Goal: Task Accomplishment & Management: Use online tool/utility

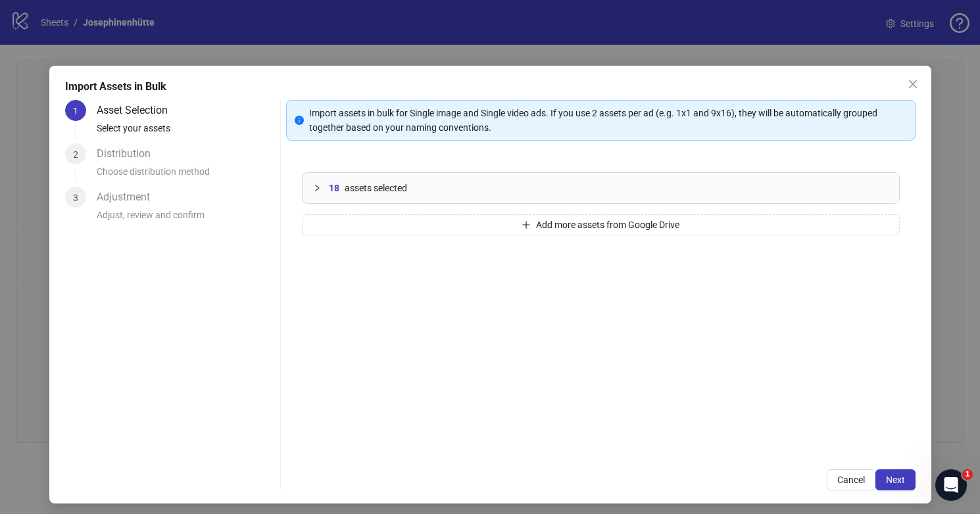
click at [316, 190] on icon "collapsed" at bounding box center [317, 188] width 4 height 7
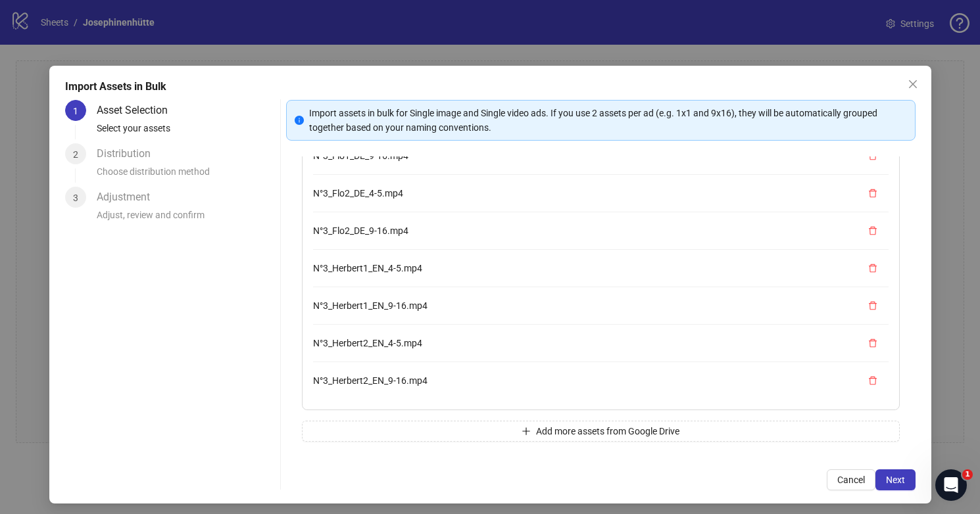
scroll to position [82, 0]
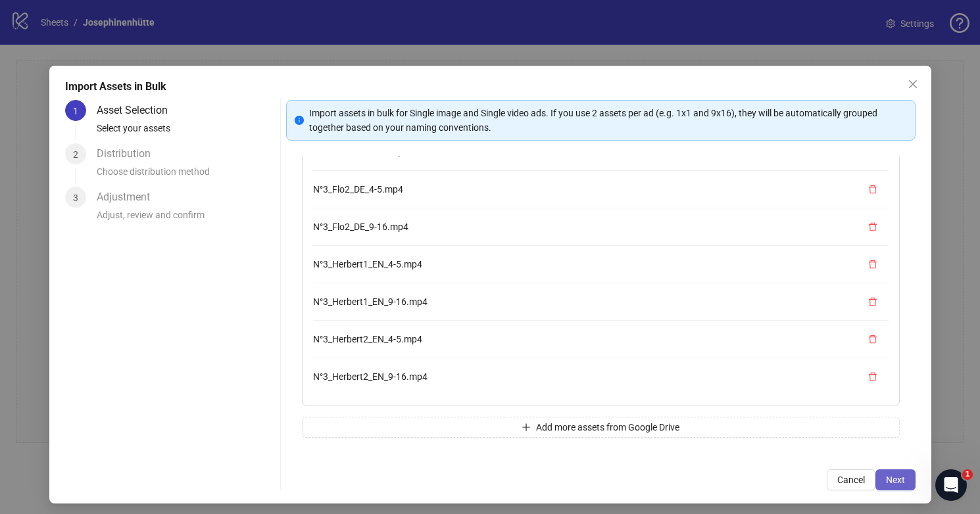
click at [895, 480] on span "Next" at bounding box center [895, 480] width 19 height 11
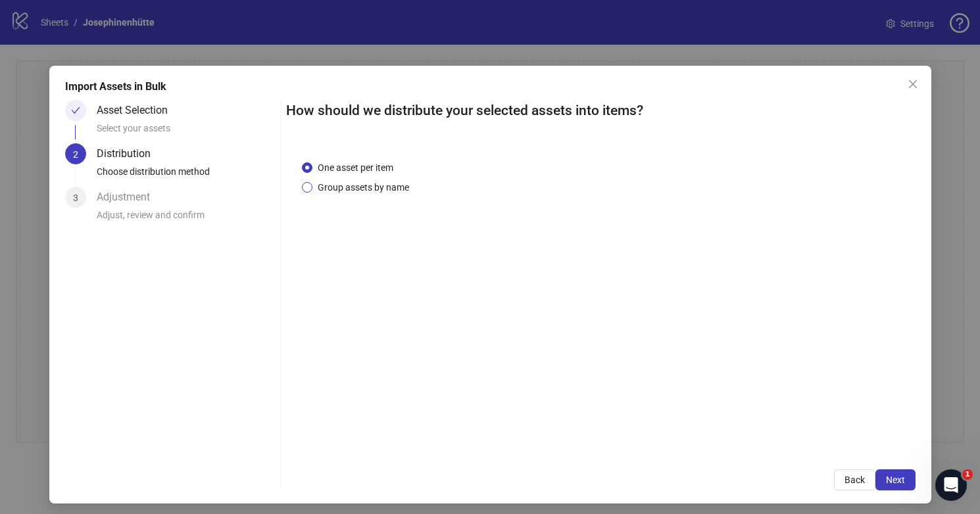
click at [392, 191] on span "Group assets by name" at bounding box center [363, 187] width 102 height 14
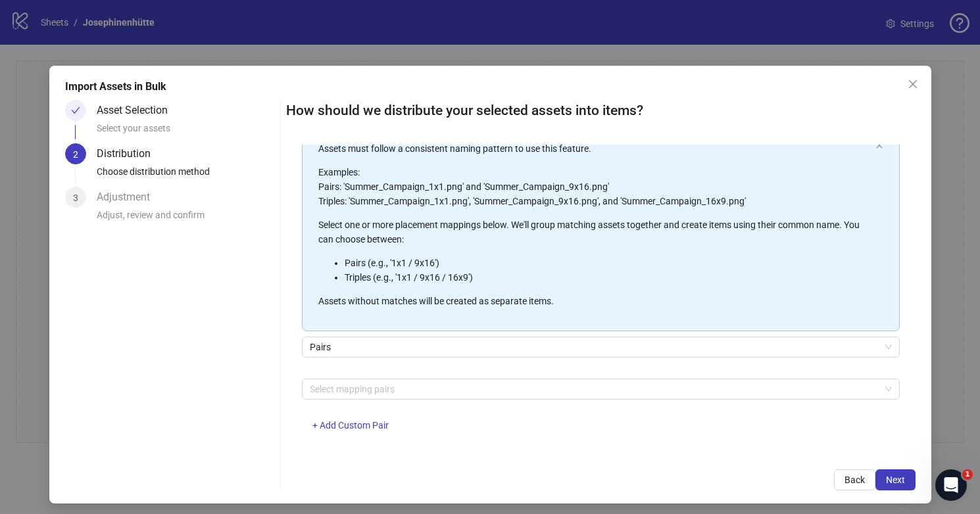
scroll to position [91, 0]
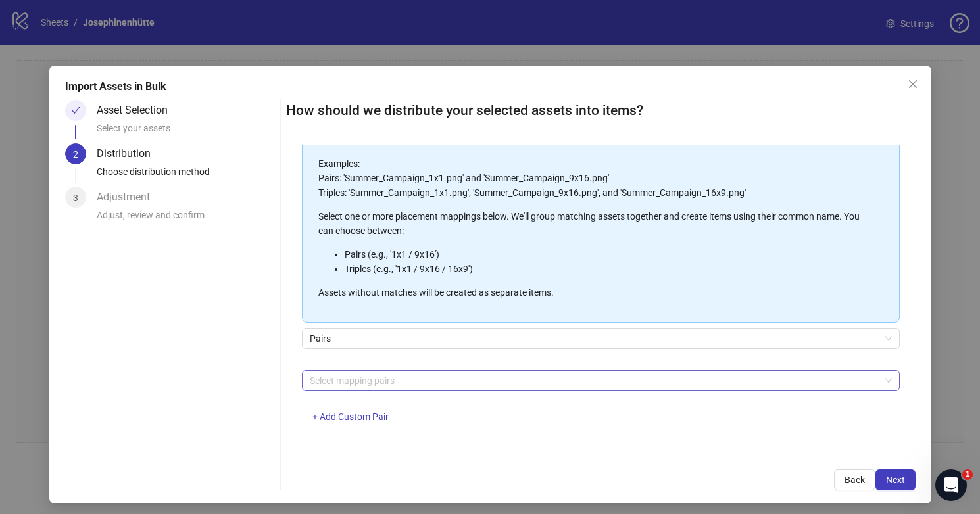
click at [612, 385] on div at bounding box center [593, 381] width 579 height 18
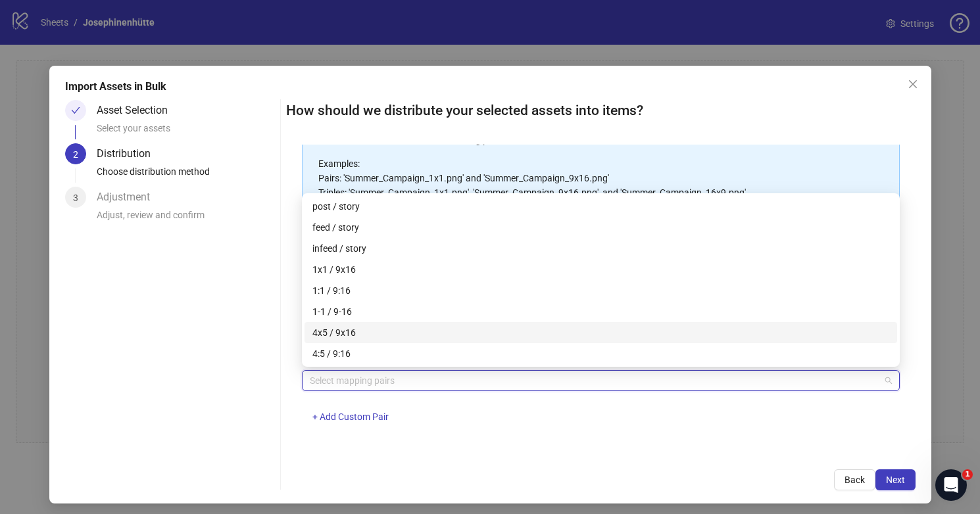
click at [509, 335] on div "4x5 / 9x16" at bounding box center [600, 332] width 577 height 14
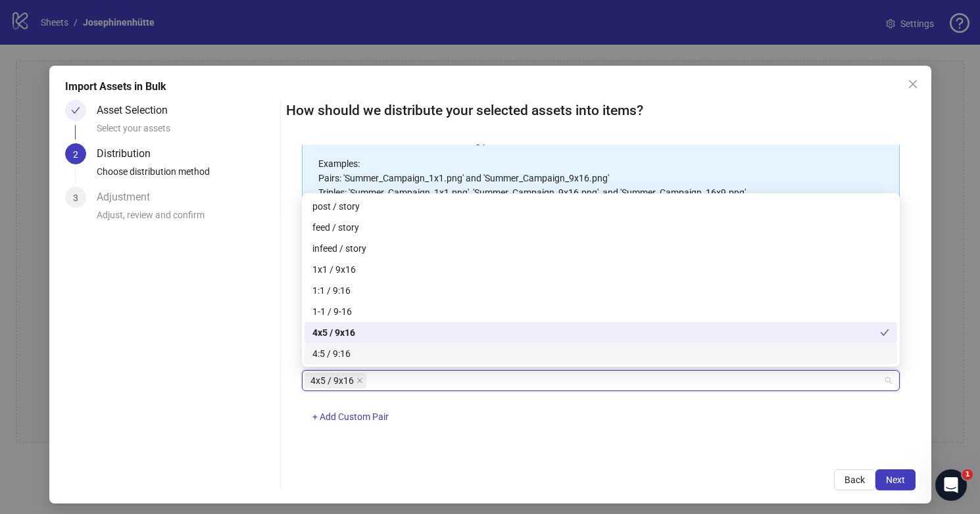
click at [507, 356] on div "4:5 / 9:16" at bounding box center [600, 354] width 577 height 14
click at [533, 418] on div "4x5 / 9x16 4:5 / 9:16 + Add Custom Pair" at bounding box center [601, 404] width 598 height 68
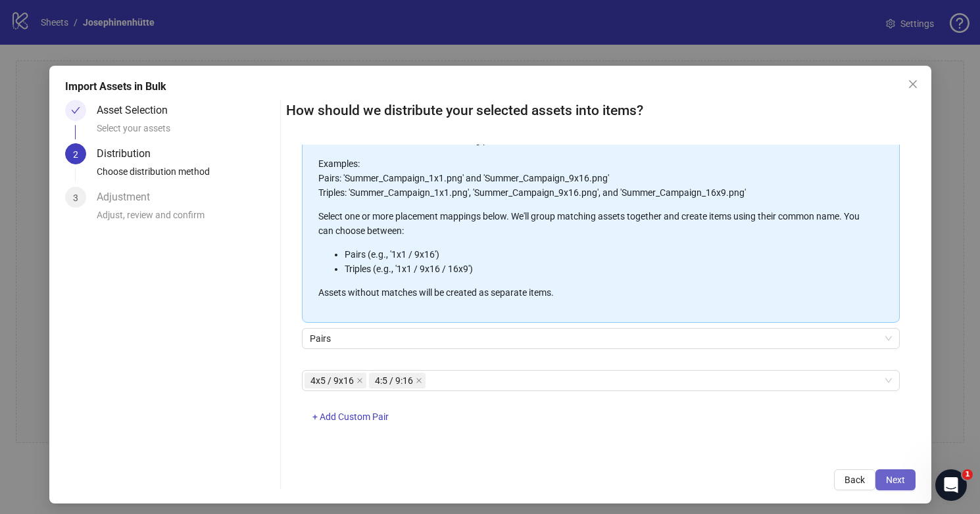
click at [898, 479] on span "Next" at bounding box center [895, 480] width 19 height 11
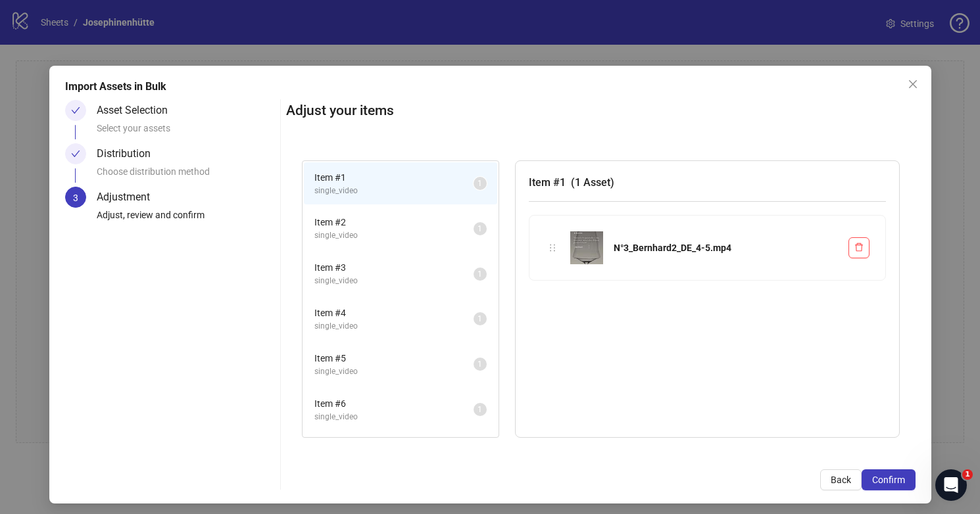
click at [404, 231] on span "single_video" at bounding box center [393, 235] width 159 height 12
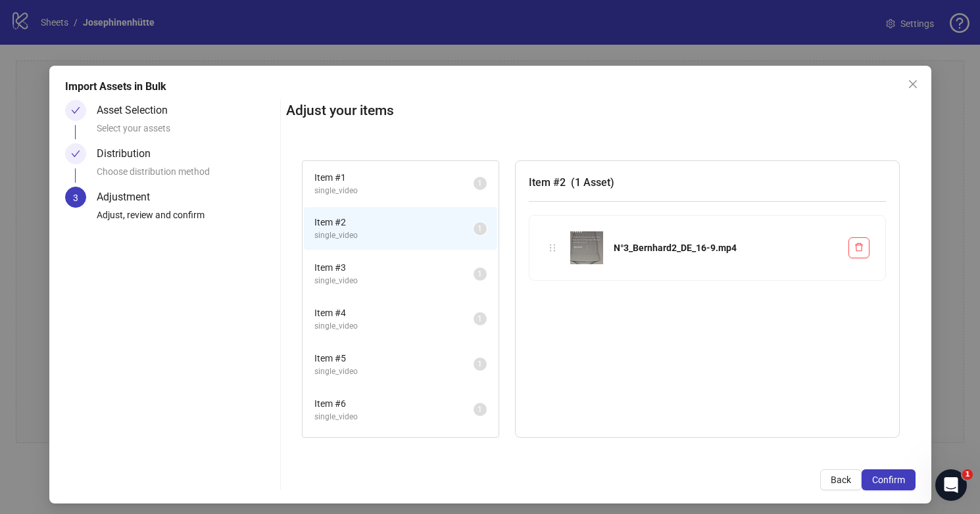
click at [395, 183] on span "Item # 1" at bounding box center [393, 177] width 159 height 14
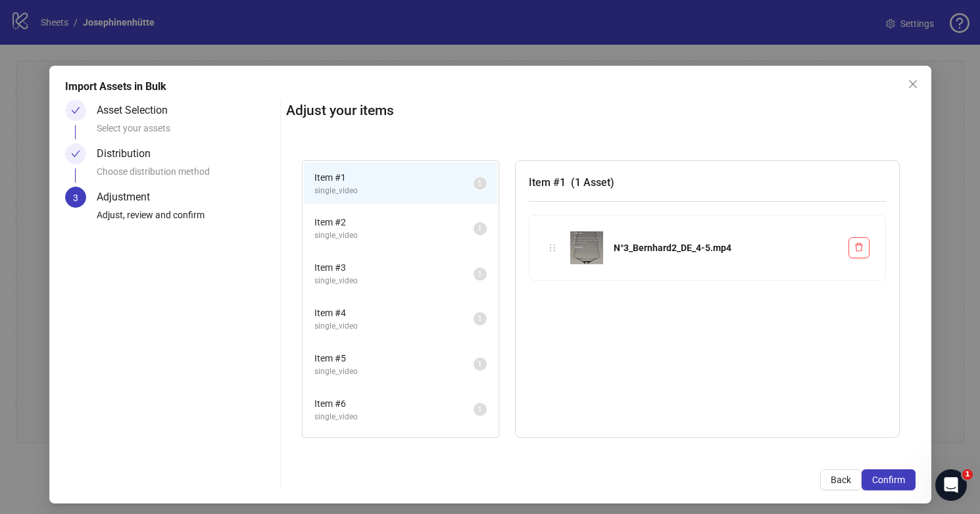
click at [404, 225] on span "Item # 2" at bounding box center [393, 222] width 159 height 14
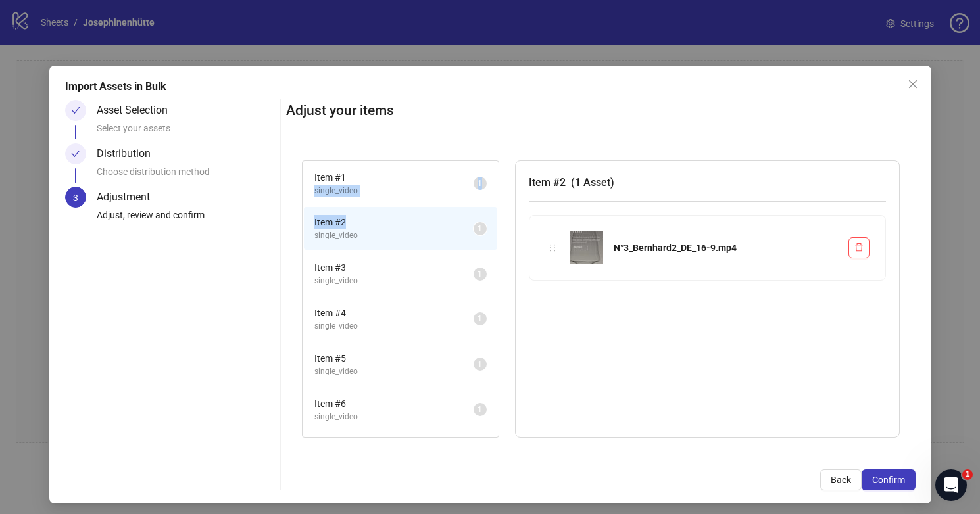
drag, startPoint x: 404, startPoint y: 228, endPoint x: 394, endPoint y: 184, distance: 44.7
click at [433, 270] on span "Item # 3" at bounding box center [393, 267] width 159 height 14
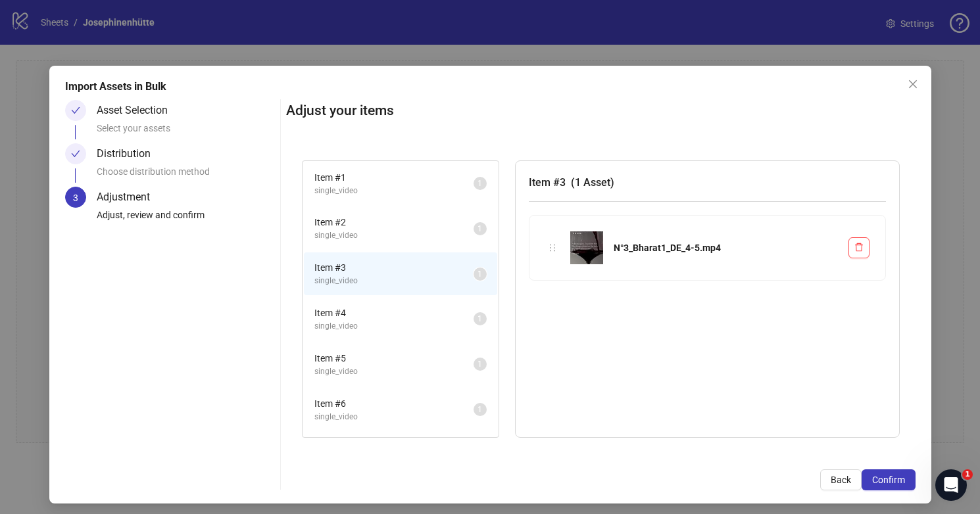
click at [421, 314] on span "Item # 4" at bounding box center [393, 313] width 159 height 14
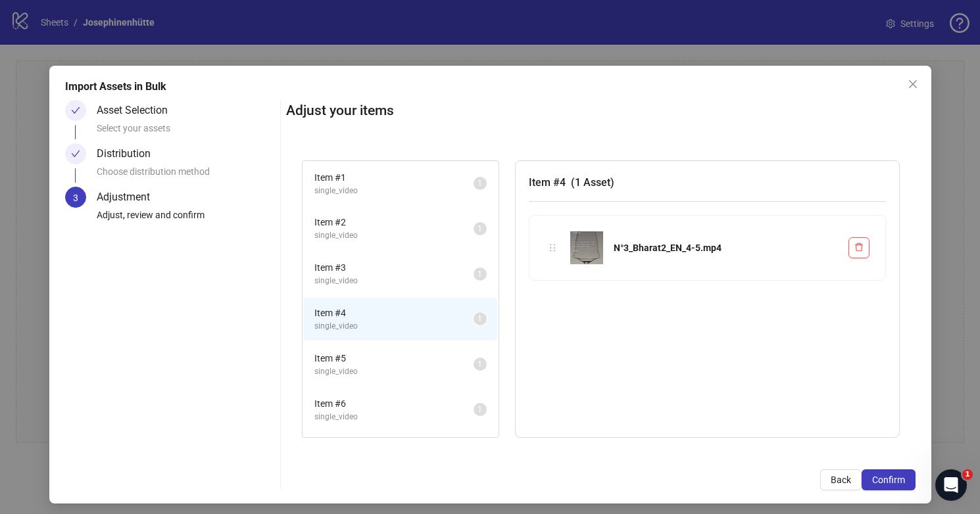
click at [422, 345] on li "Item # 5 single_video 1" at bounding box center [400, 364] width 193 height 43
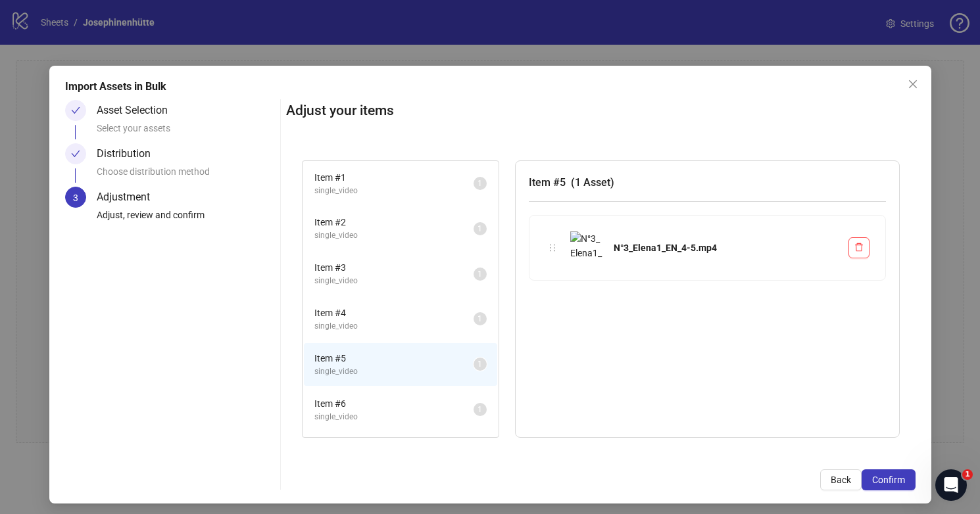
click at [428, 381] on li "Item # 5 single_video 1" at bounding box center [400, 364] width 193 height 43
click at [433, 403] on span "Item # 6" at bounding box center [393, 404] width 159 height 14
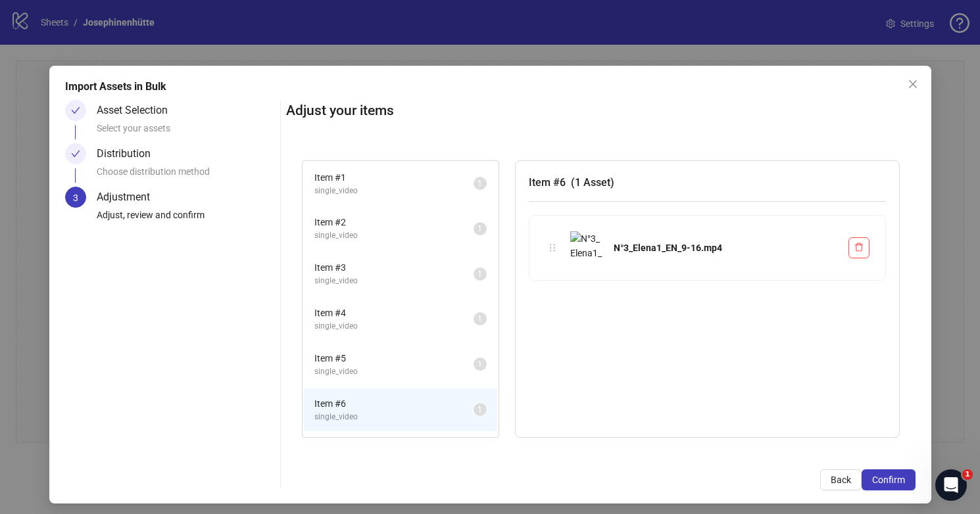
click at [395, 185] on span "single_video" at bounding box center [393, 191] width 159 height 12
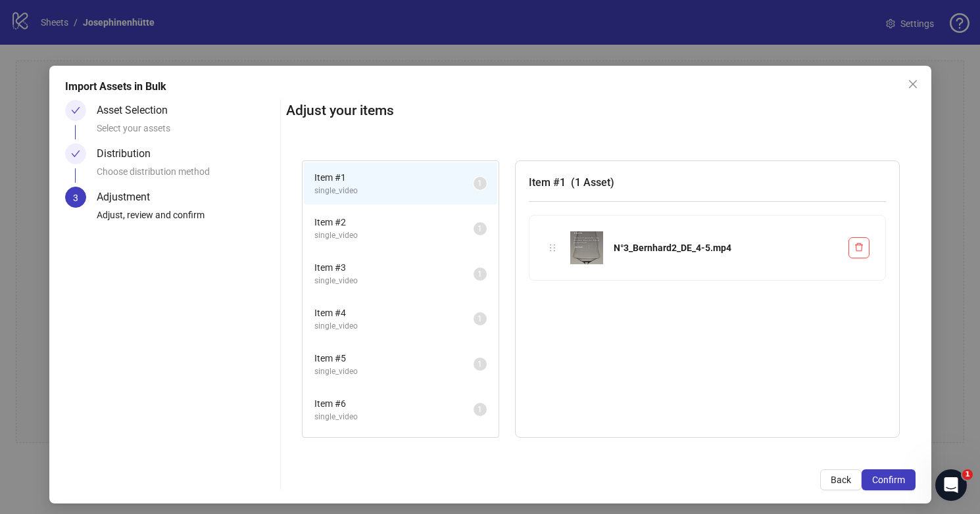
click at [137, 162] on div "Distribution" at bounding box center [129, 153] width 64 height 21
click at [137, 184] on div "Choose distribution method" at bounding box center [186, 175] width 178 height 22
click at [122, 153] on div "Distribution" at bounding box center [129, 153] width 64 height 21
click at [848, 487] on button "Back" at bounding box center [840, 479] width 41 height 21
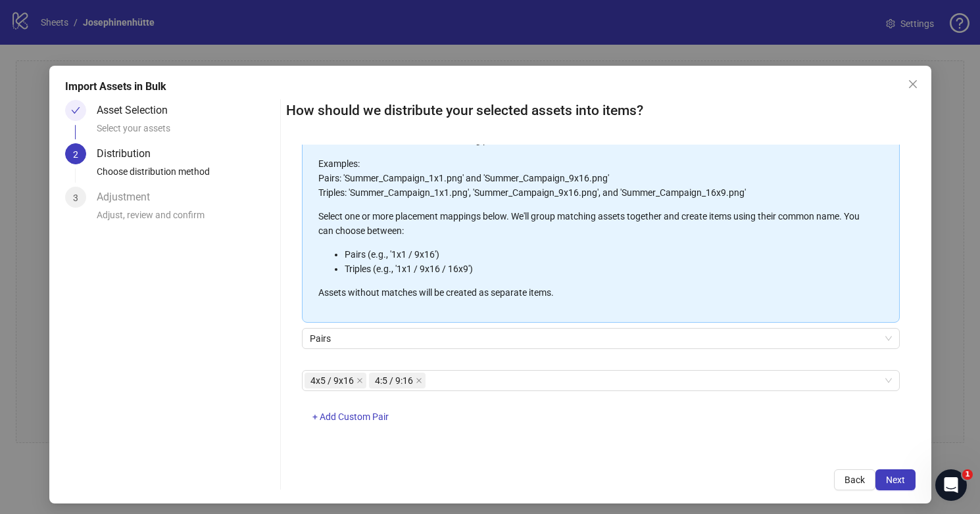
click at [126, 199] on div "Adjustment" at bounding box center [129, 197] width 64 height 21
click at [902, 475] on span "Next" at bounding box center [895, 480] width 19 height 11
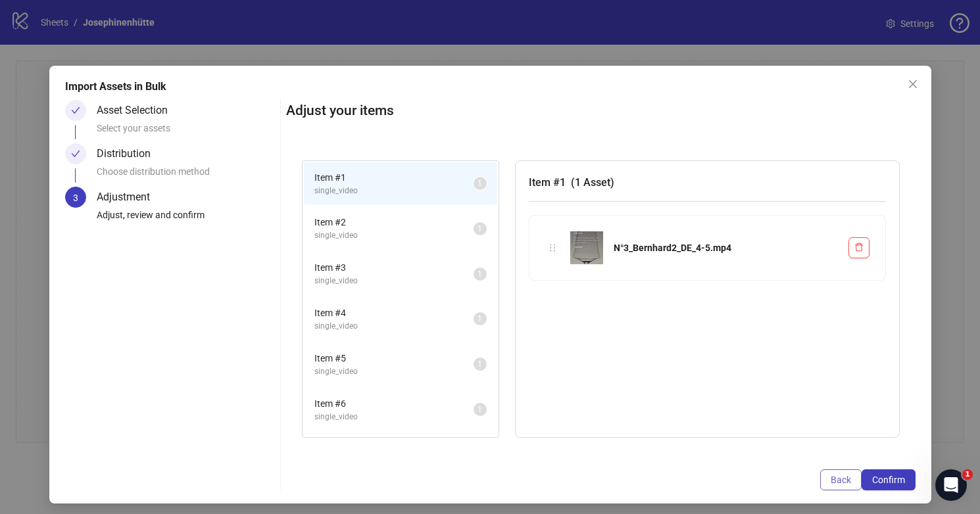
click at [832, 480] on span "Back" at bounding box center [840, 480] width 20 height 11
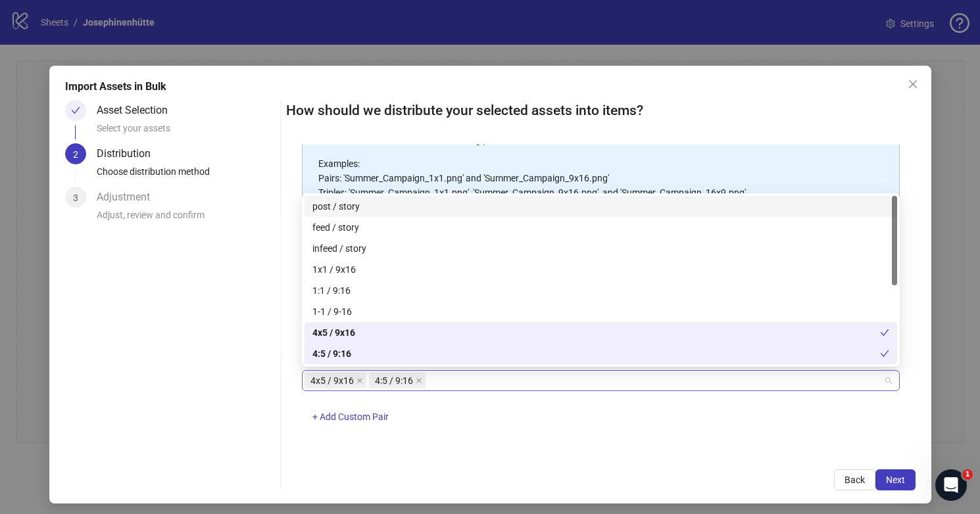
click at [458, 382] on div "4x5 / 9x16 4:5 / 9:16" at bounding box center [593, 381] width 579 height 18
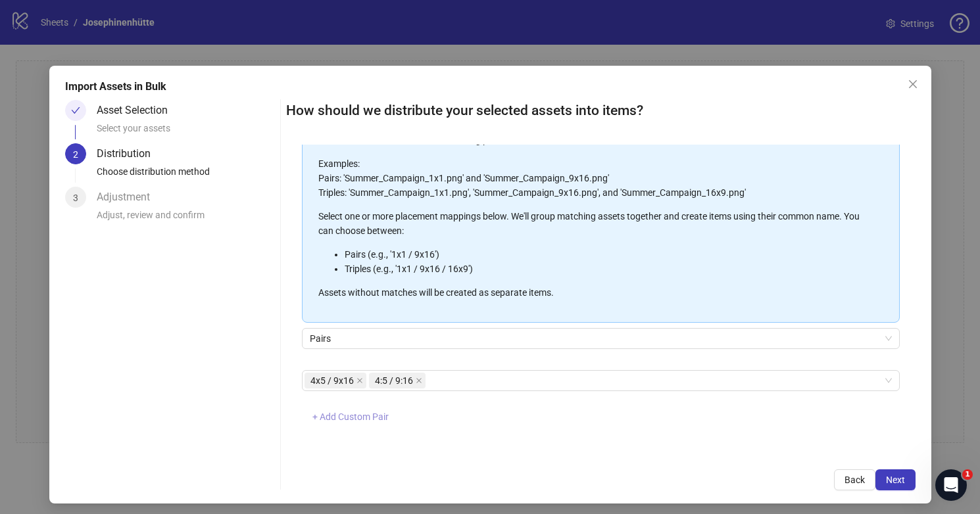
click at [339, 423] on button "+ Add Custom Pair" at bounding box center [350, 417] width 97 height 21
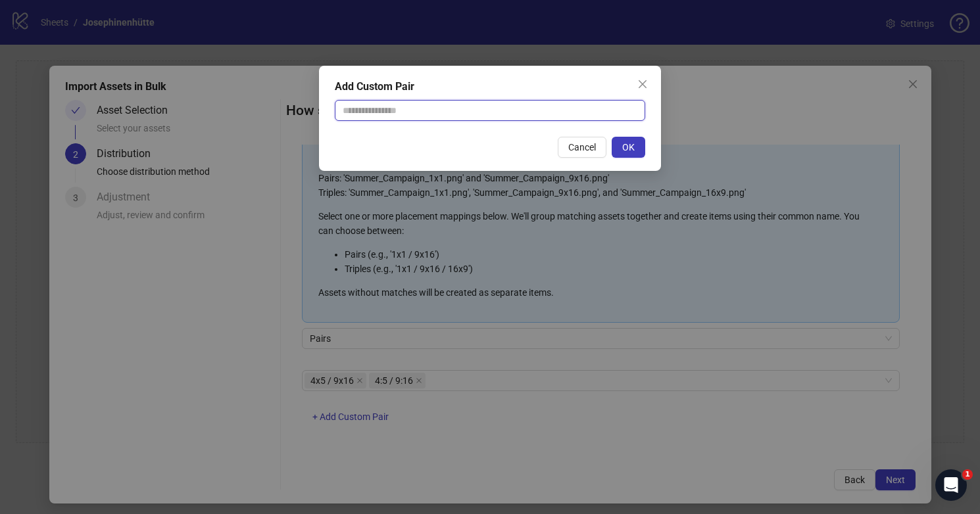
click at [409, 110] on input "text" at bounding box center [490, 110] width 310 height 21
type input "**********"
click at [621, 145] on button "OK" at bounding box center [629, 147] width 34 height 21
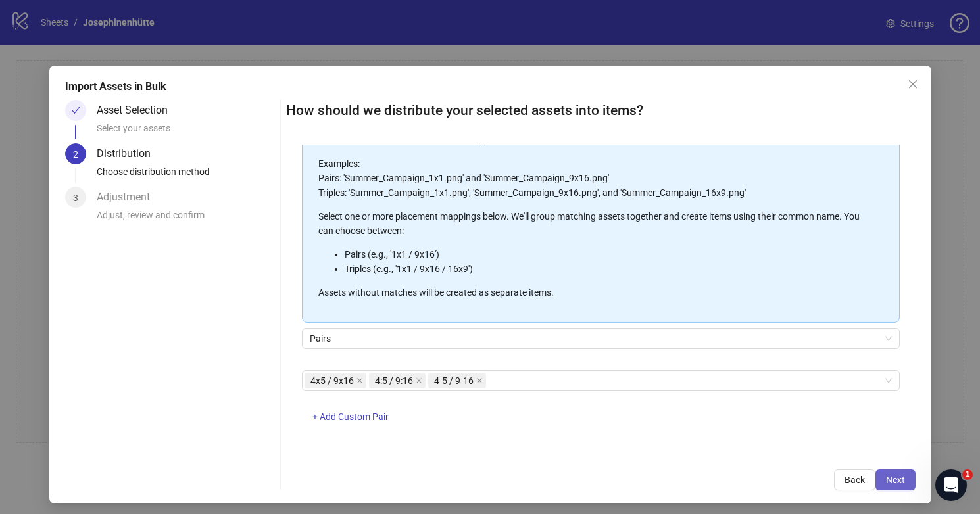
click at [898, 485] on button "Next" at bounding box center [895, 479] width 40 height 21
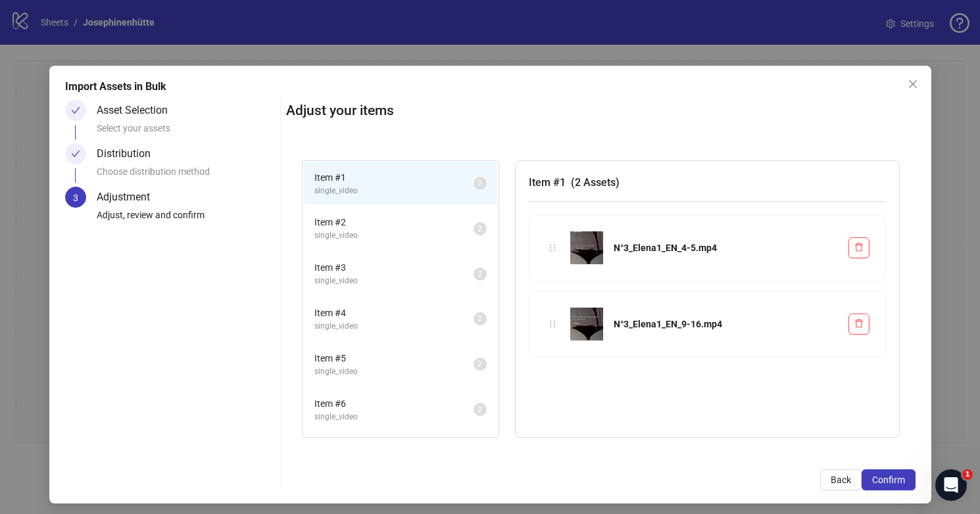
click at [412, 232] on span "single_video" at bounding box center [393, 235] width 159 height 12
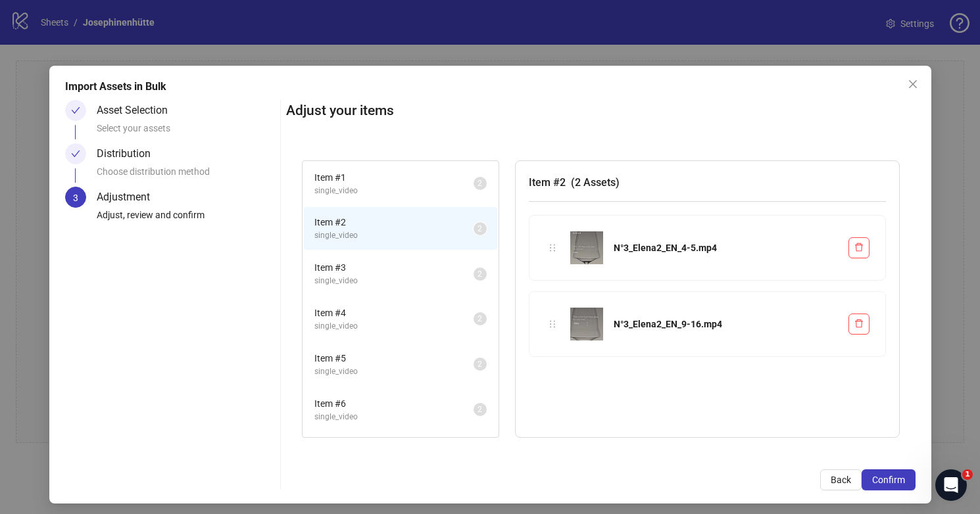
click at [412, 275] on span "single_video" at bounding box center [393, 281] width 159 height 12
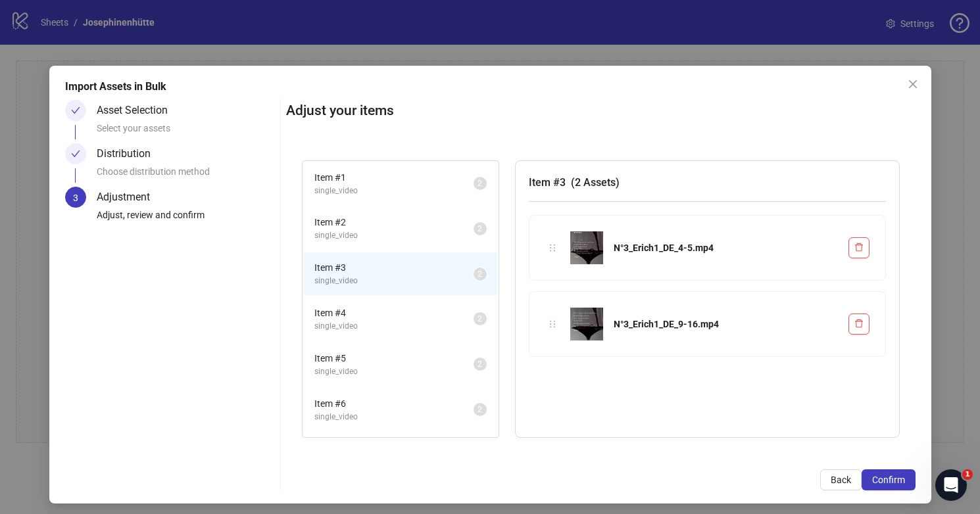
click at [412, 310] on span "Item # 4" at bounding box center [393, 313] width 159 height 14
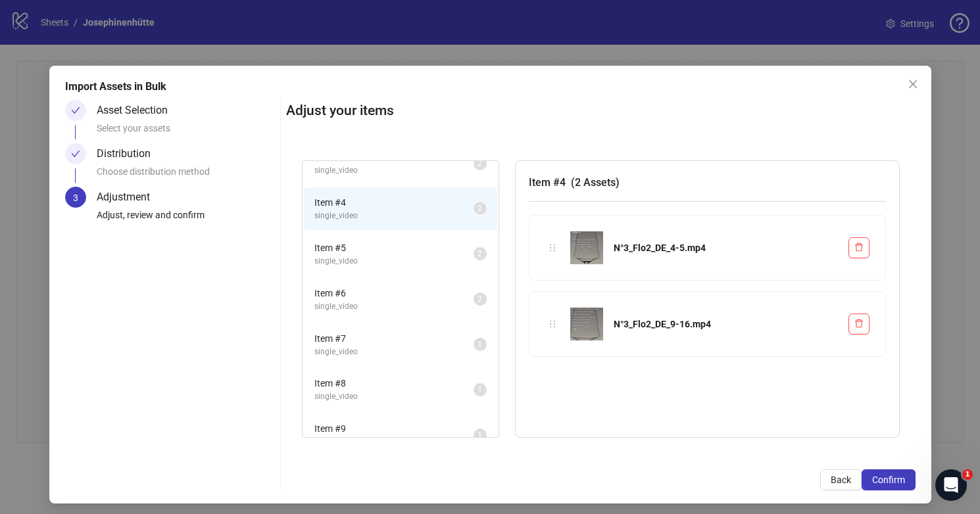
scroll to position [114, 0]
click at [391, 248] on span "Item # 5" at bounding box center [393, 244] width 159 height 14
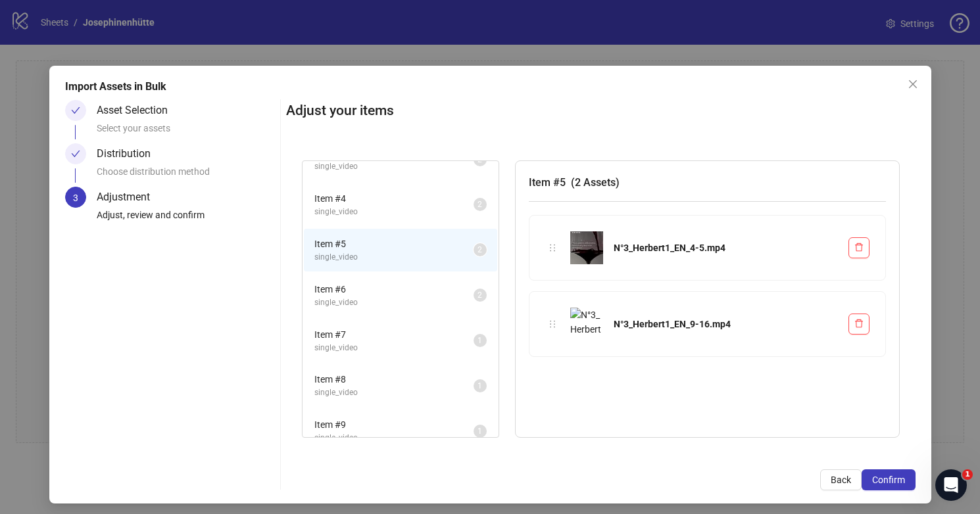
click at [395, 290] on span "Item # 6" at bounding box center [393, 289] width 159 height 14
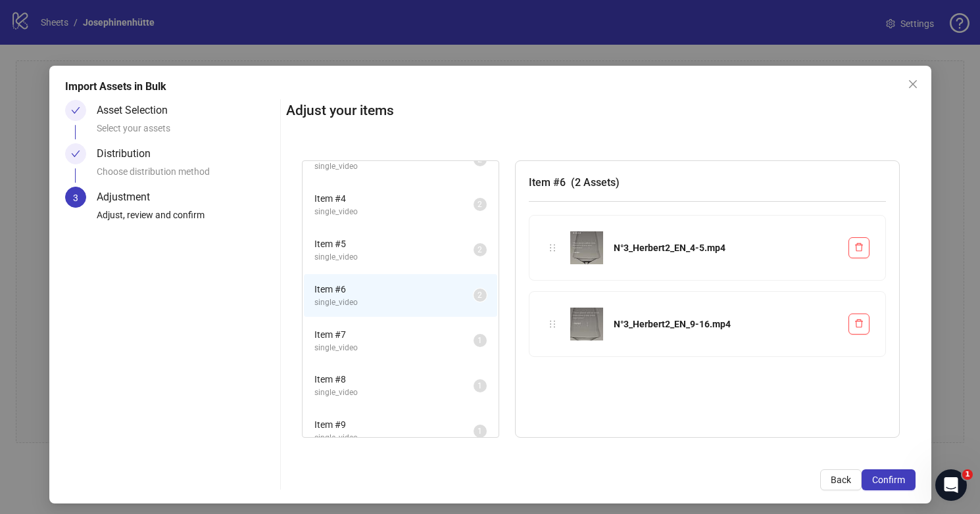
click at [403, 330] on span "Item # 7" at bounding box center [393, 334] width 159 height 14
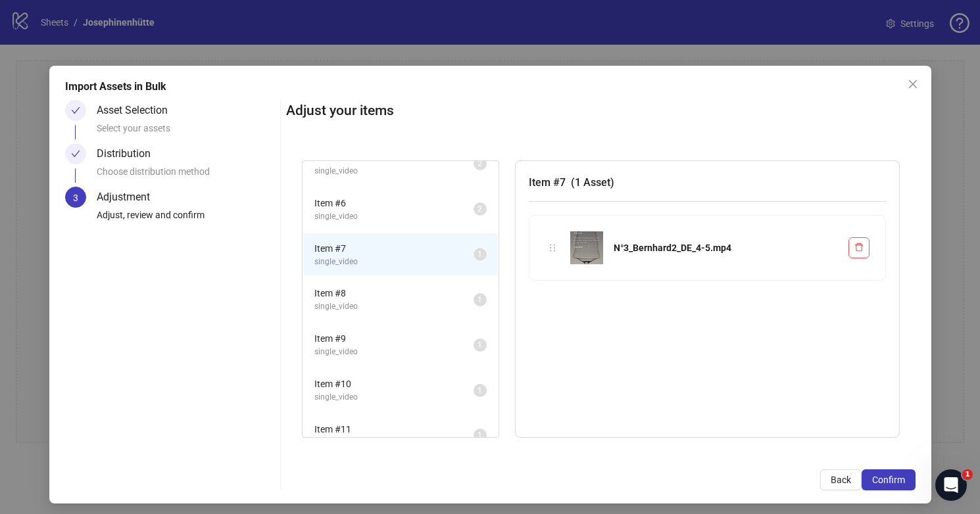
scroll to position [204, 0]
click at [391, 294] on span "Item # 8" at bounding box center [393, 290] width 159 height 14
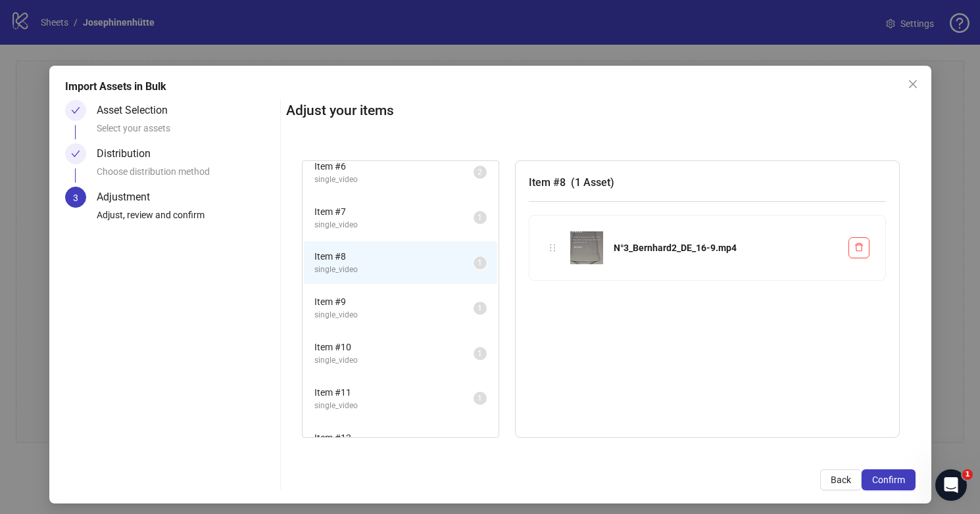
scroll to position [239, 0]
click at [405, 304] on span "Item # 9" at bounding box center [393, 300] width 159 height 14
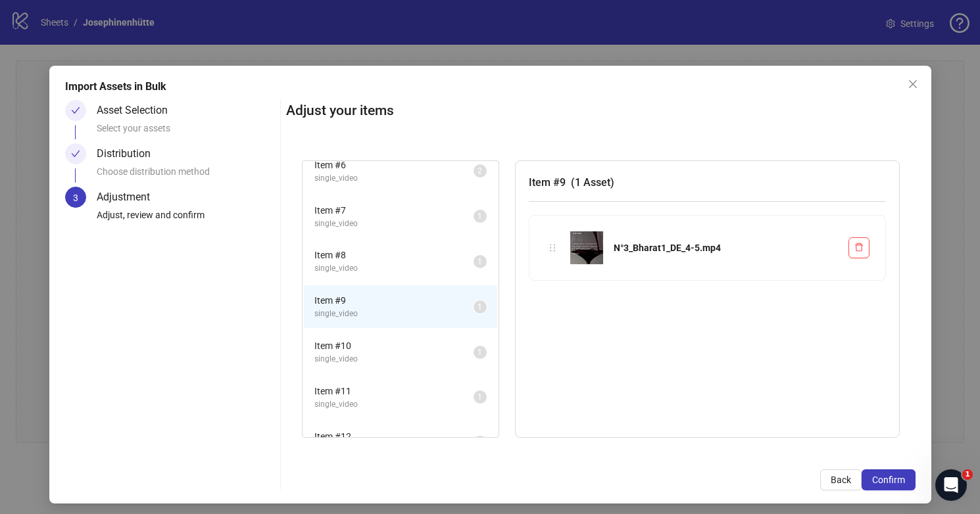
click at [411, 345] on span "Item # 10" at bounding box center [393, 346] width 159 height 14
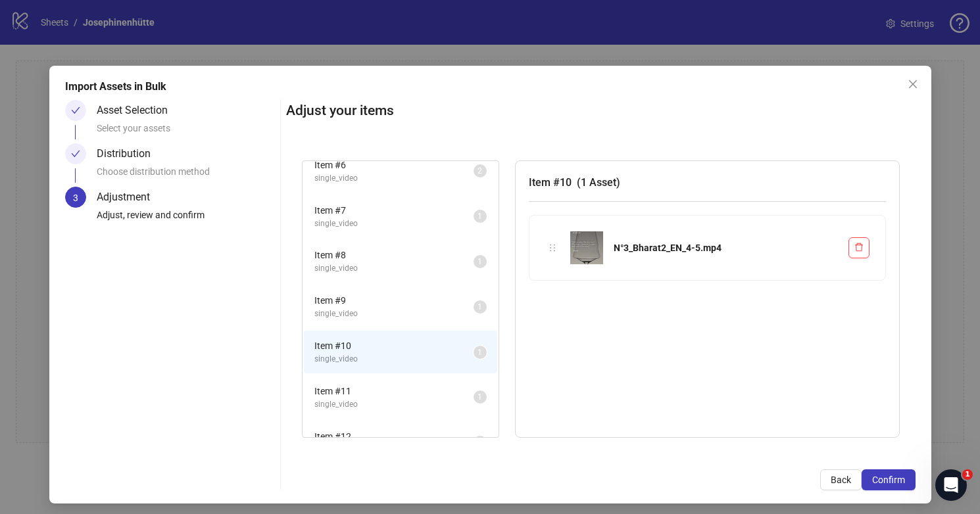
click at [416, 385] on span "Item # 11" at bounding box center [393, 391] width 159 height 14
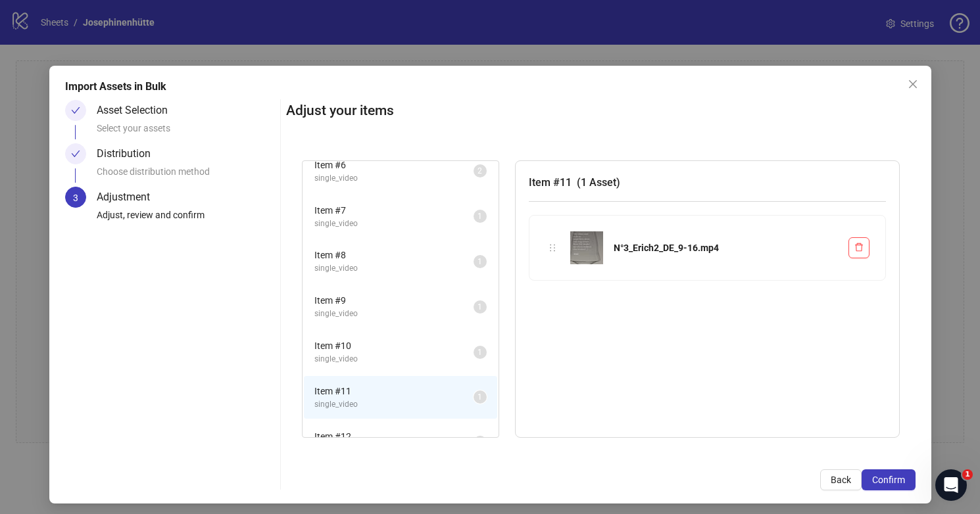
scroll to position [266, 0]
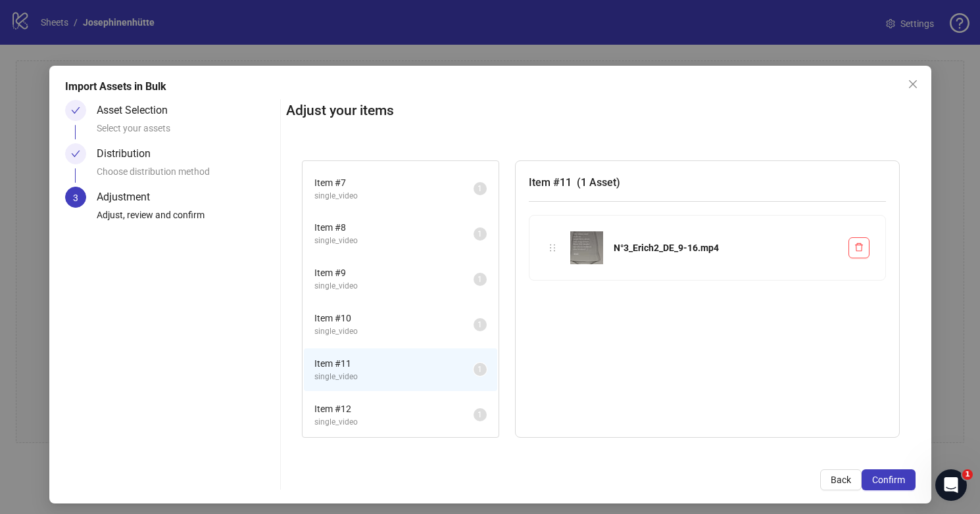
click at [406, 408] on span "Item # 12" at bounding box center [393, 409] width 159 height 14
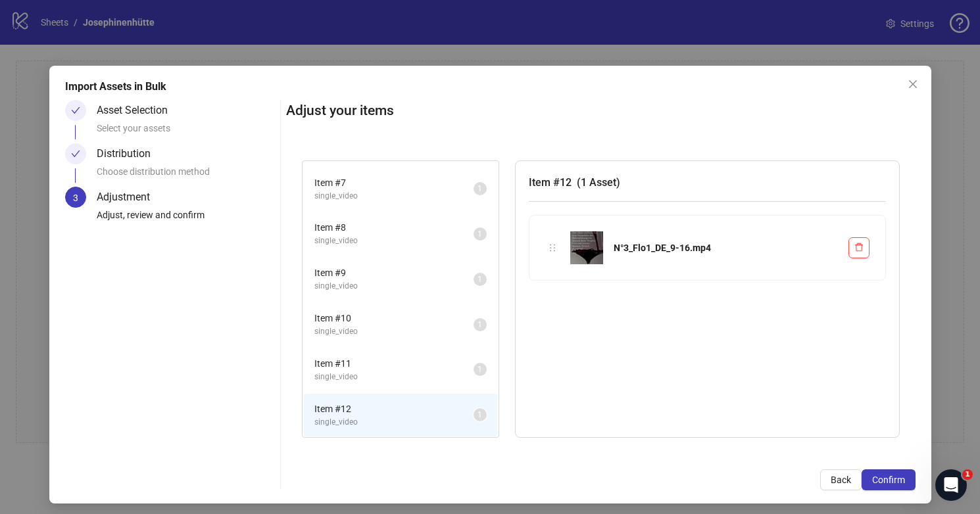
scroll to position [0, 0]
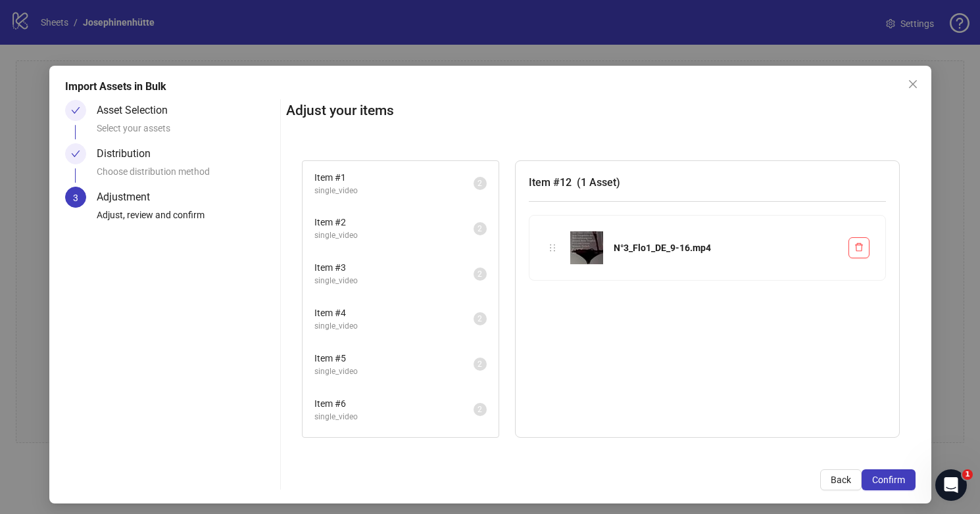
click at [389, 180] on span "Item # 1" at bounding box center [393, 177] width 159 height 14
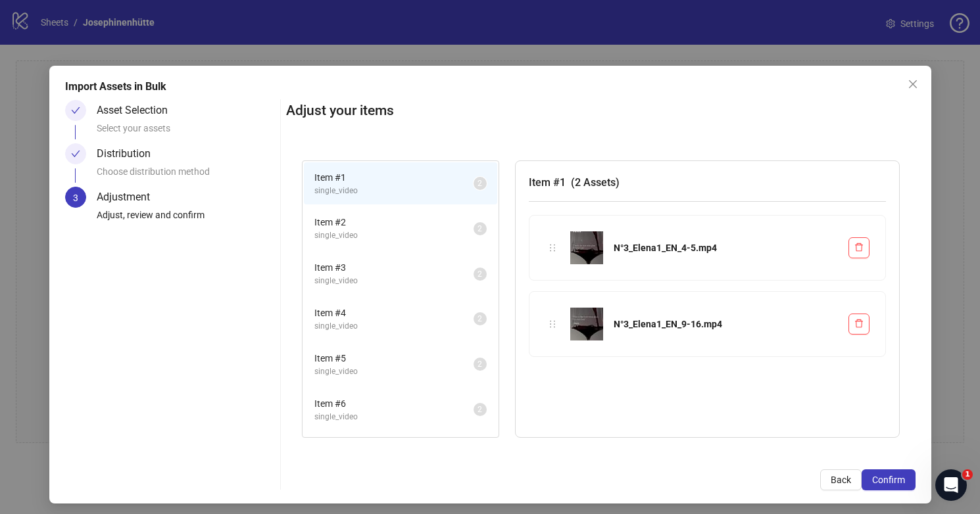
click at [389, 224] on span "Item # 2" at bounding box center [393, 222] width 159 height 14
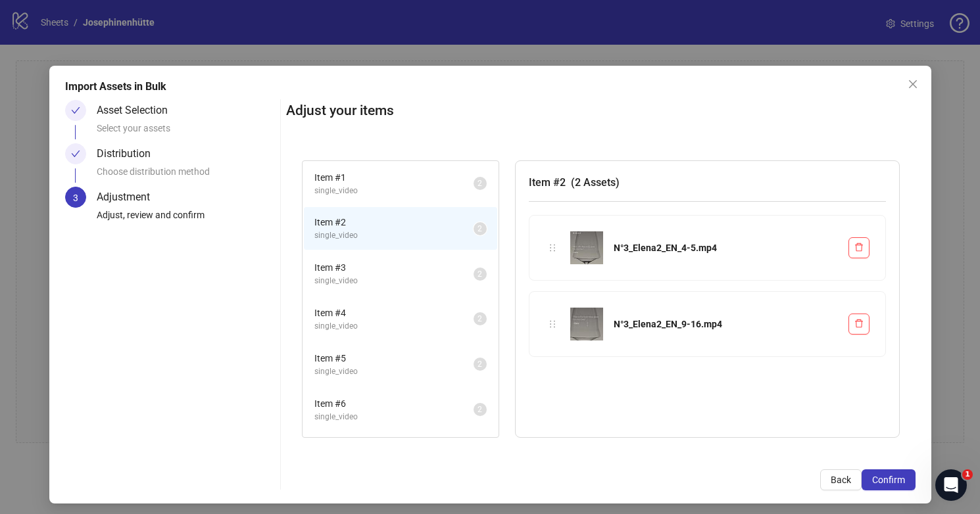
click at [397, 277] on span "single_video" at bounding box center [393, 281] width 159 height 12
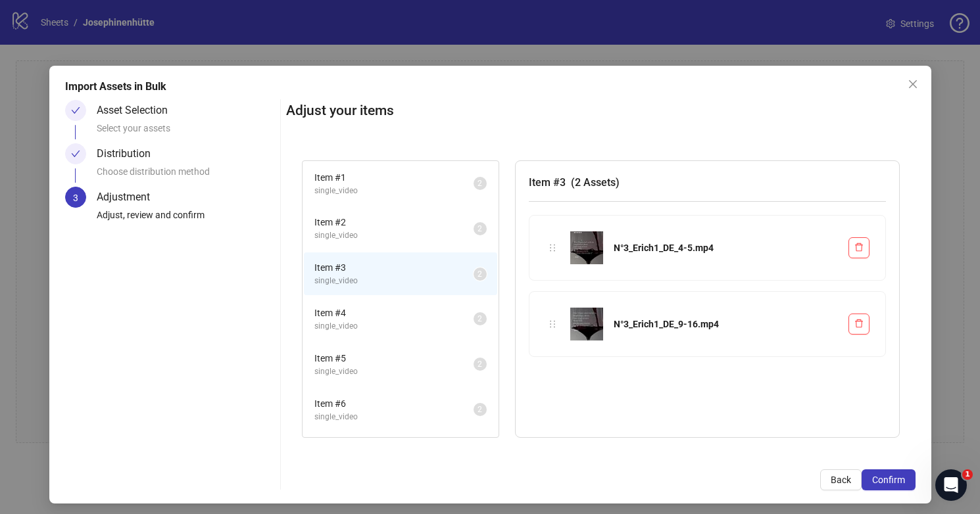
click at [412, 323] on span "single_video" at bounding box center [393, 326] width 159 height 12
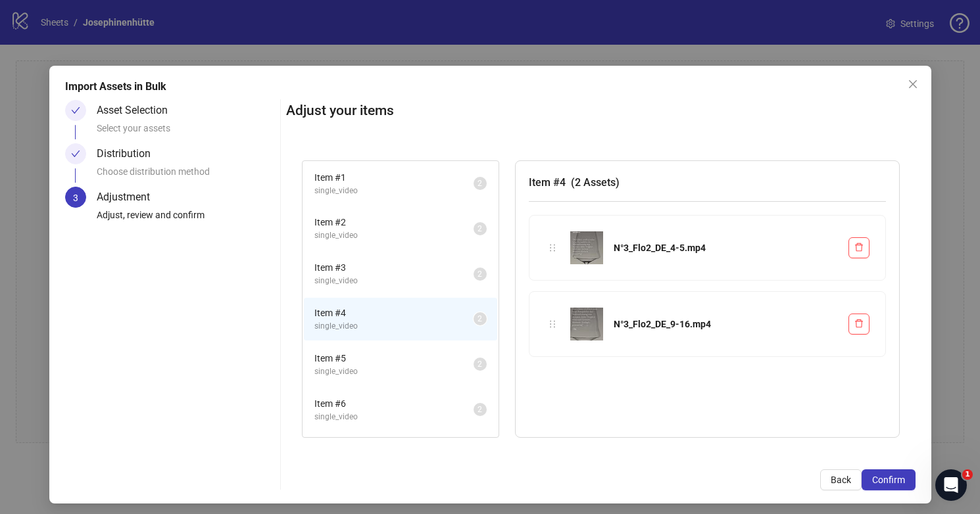
click at [421, 369] on span "single_video" at bounding box center [393, 372] width 159 height 12
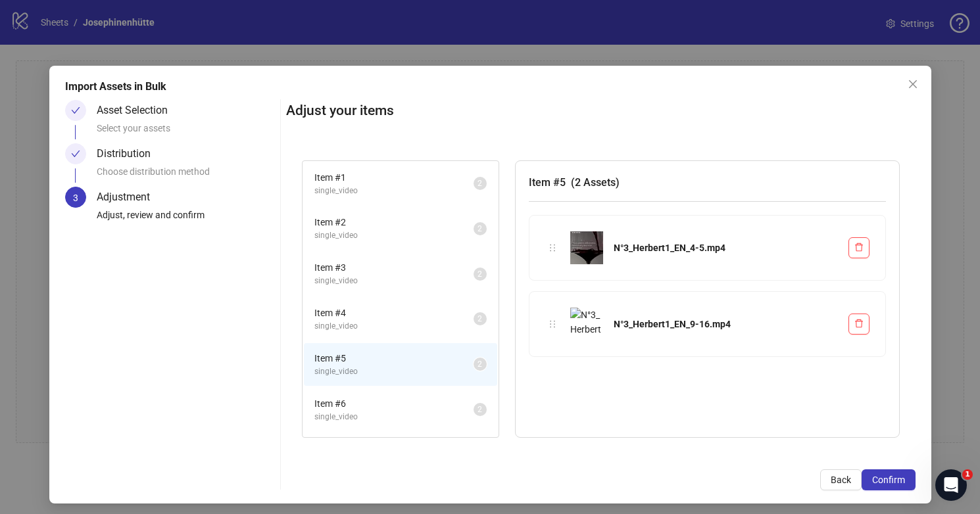
click at [424, 405] on span "Item # 6" at bounding box center [393, 404] width 159 height 14
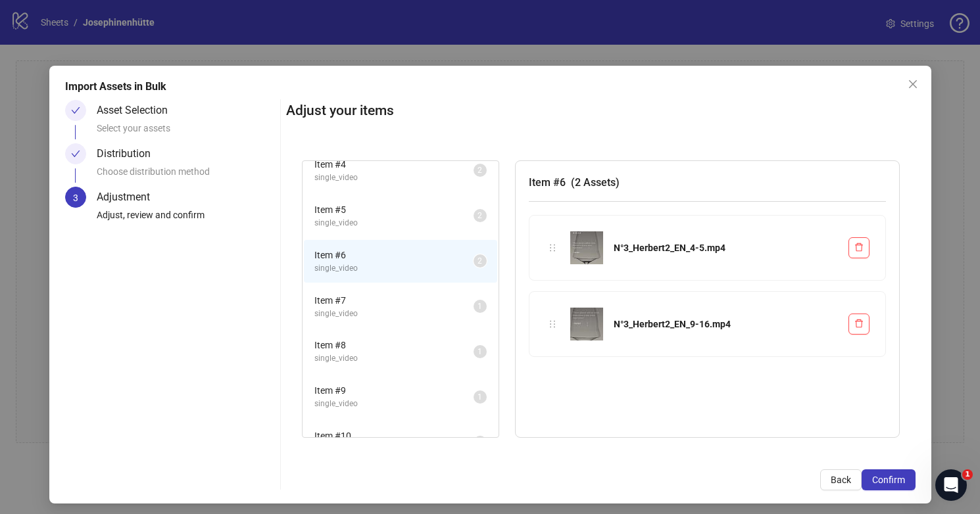
scroll to position [175, 0]
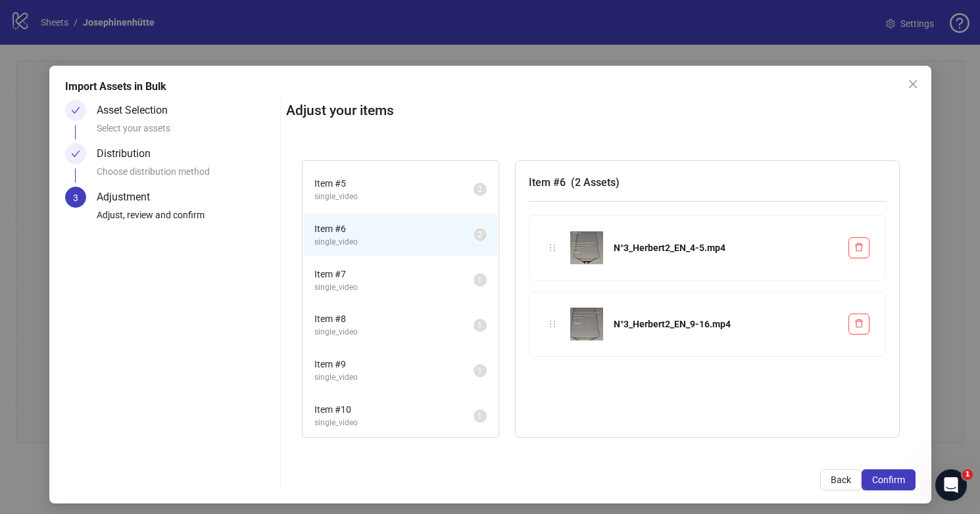
click at [400, 281] on span "single_video" at bounding box center [393, 287] width 159 height 12
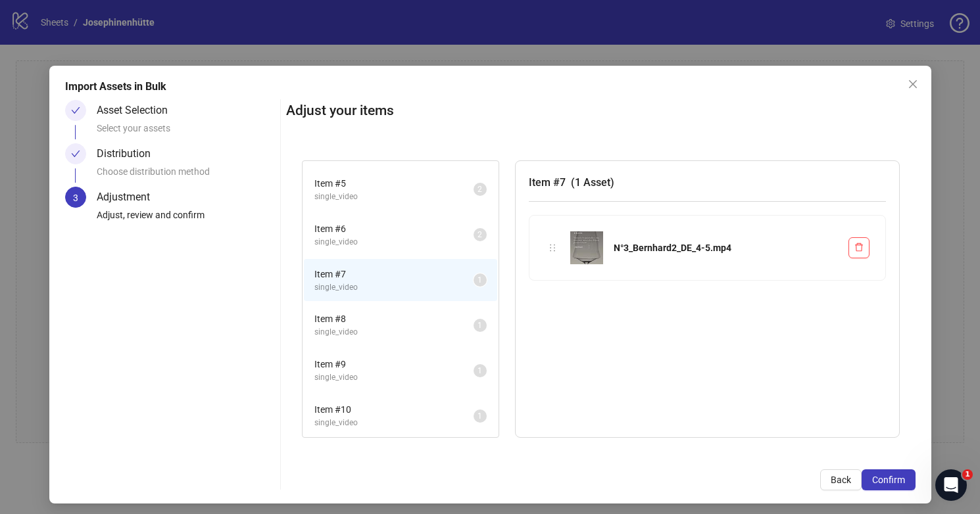
click at [399, 318] on span "Item # 8" at bounding box center [393, 319] width 159 height 14
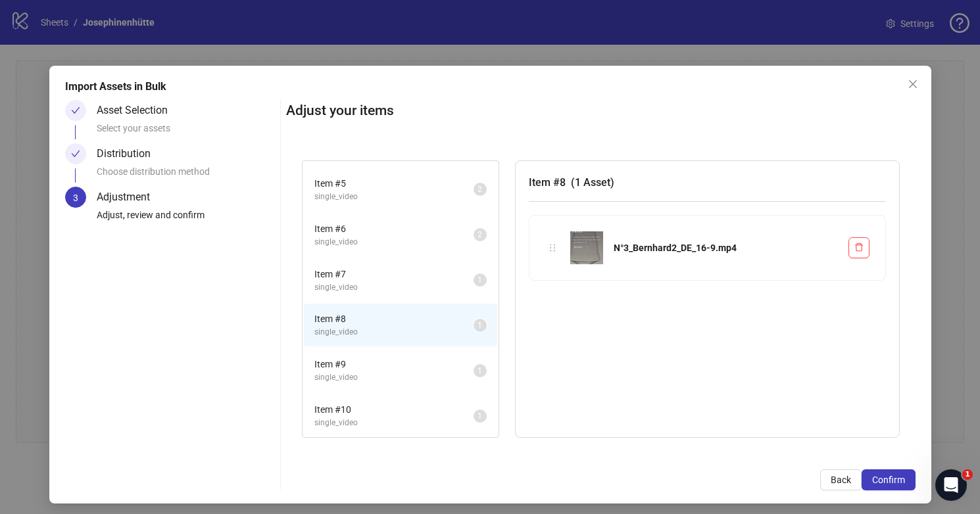
click at [409, 377] on span "single_video" at bounding box center [393, 378] width 159 height 12
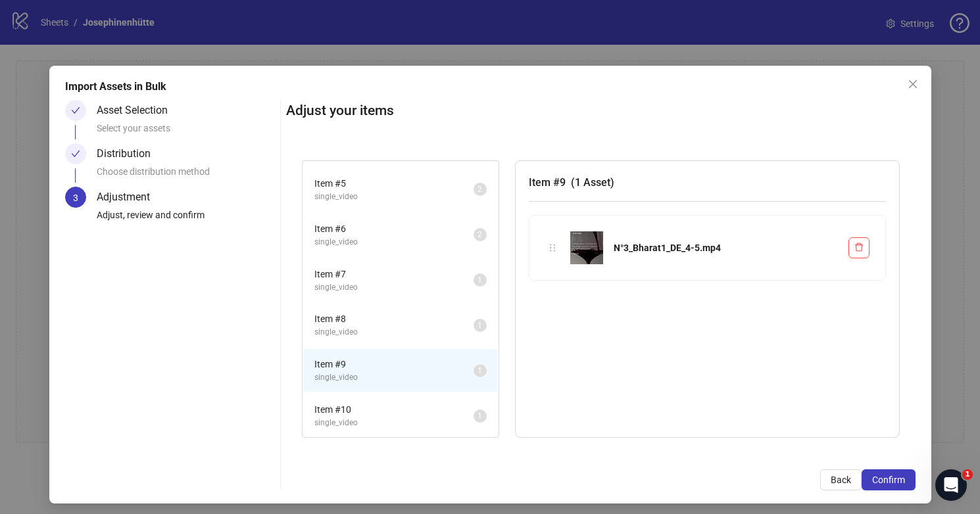
click at [418, 402] on li "Item # 10 single_video 1" at bounding box center [400, 416] width 193 height 43
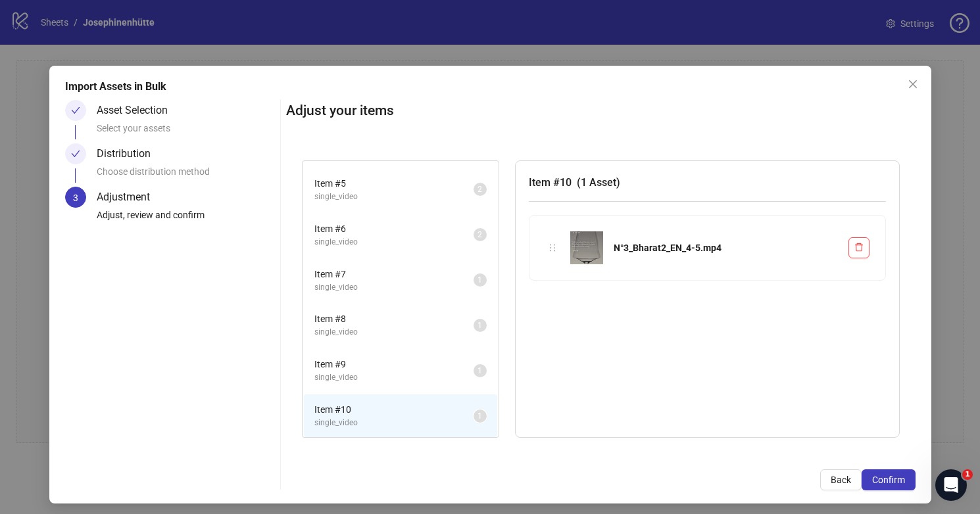
scroll to position [266, 0]
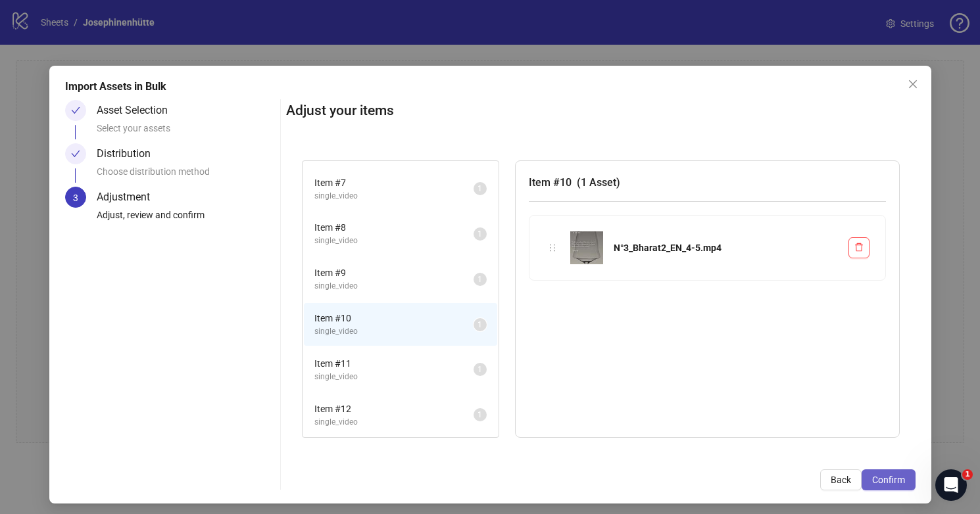
click at [898, 477] on span "Confirm" at bounding box center [888, 480] width 33 height 11
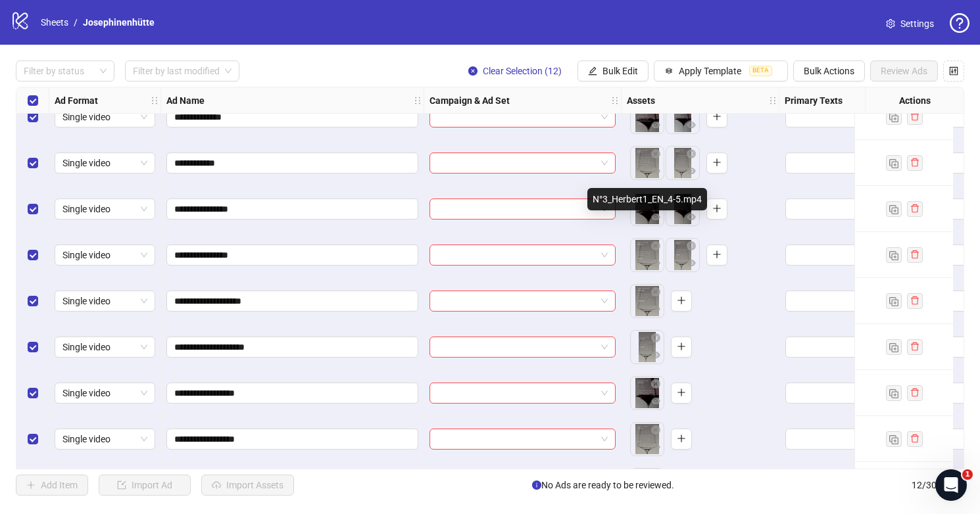
scroll to position [120, 0]
